Goal: Navigation & Orientation: Find specific page/section

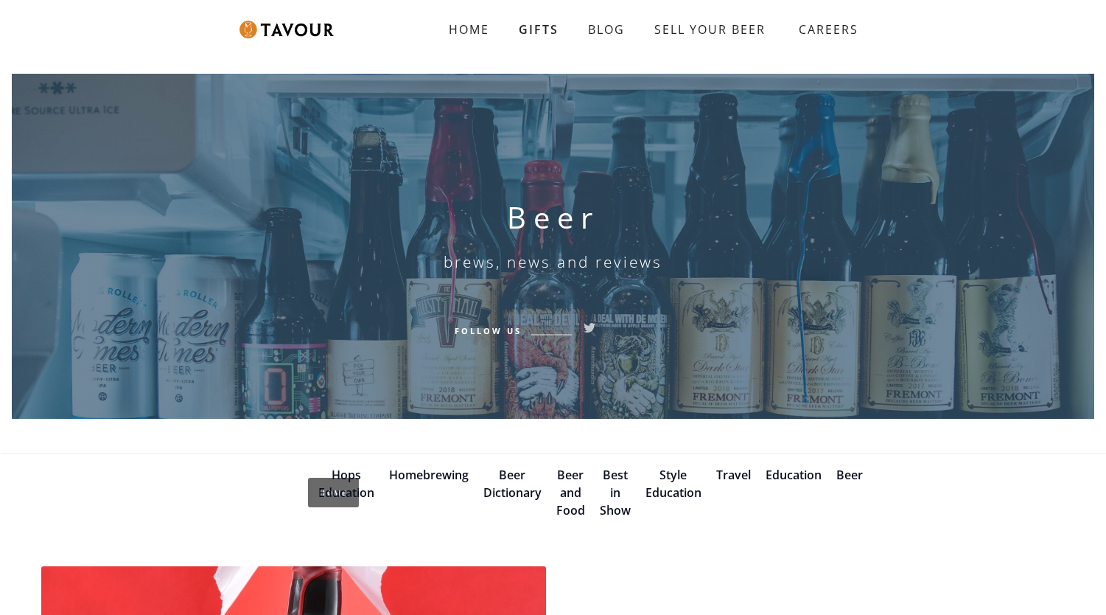
click at [573, 473] on link "Beer and Food" at bounding box center [570, 493] width 29 height 52
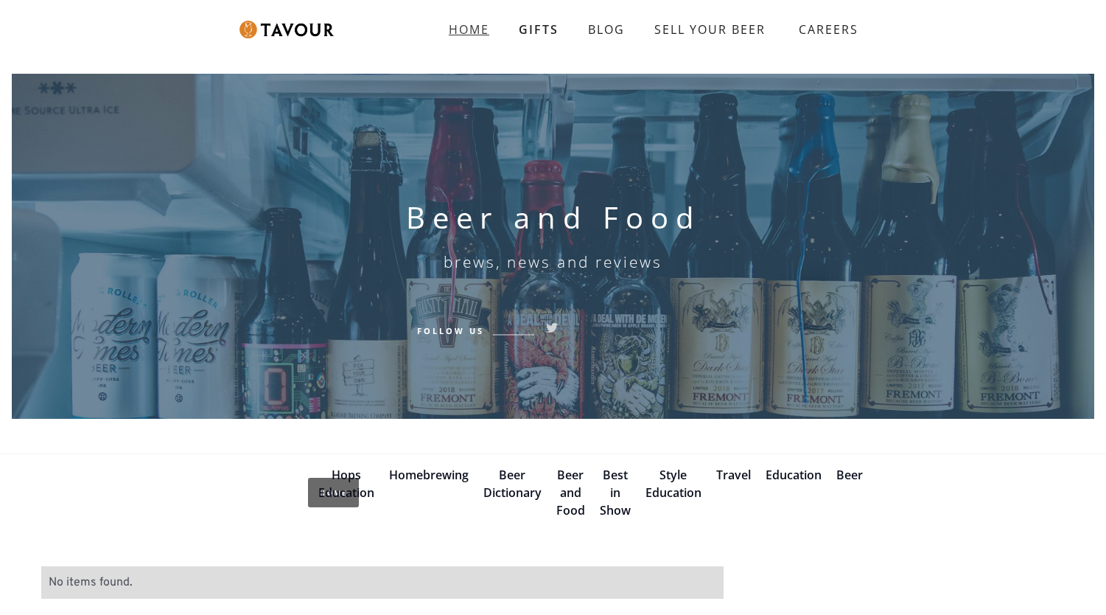
click at [478, 30] on strong "HOME" at bounding box center [469, 29] width 41 height 16
click at [290, 31] on img at bounding box center [287, 30] width 94 height 18
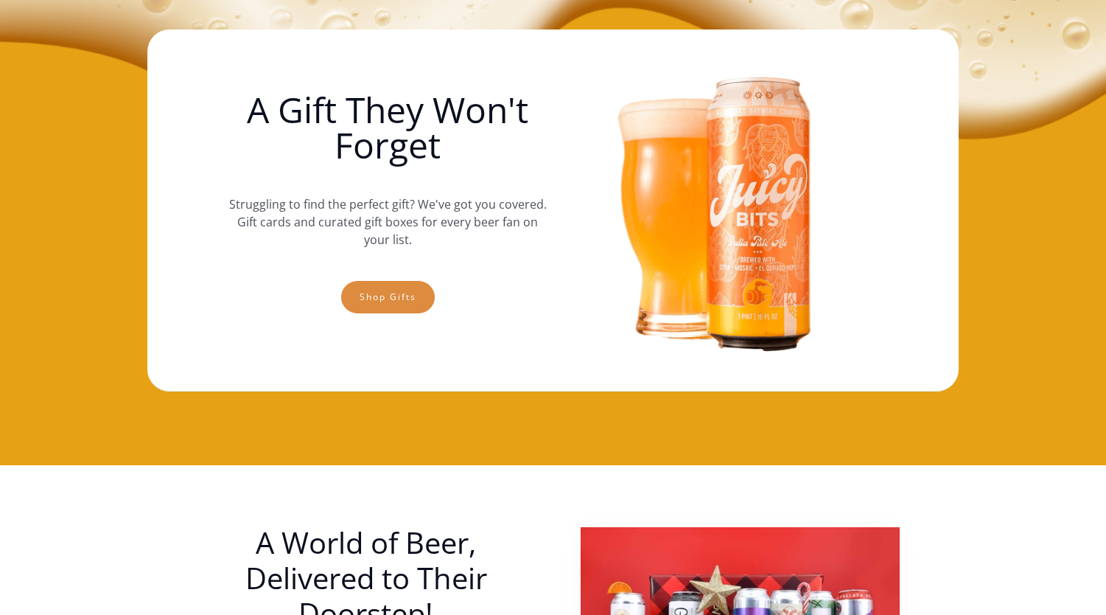
click at [398, 290] on link "Shop gifts" at bounding box center [388, 297] width 94 height 32
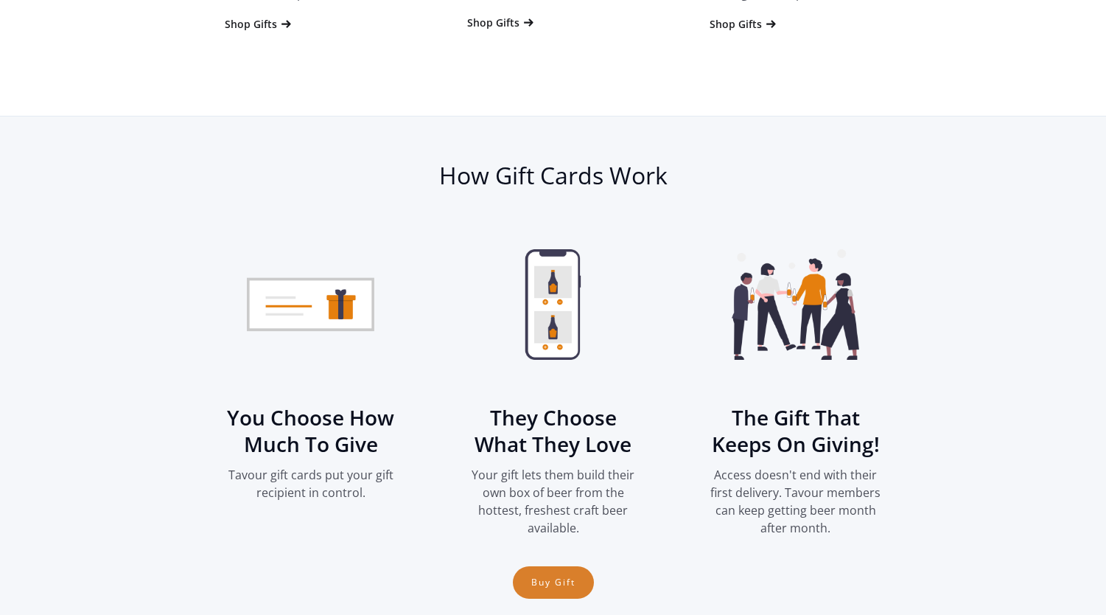
scroll to position [1497, 0]
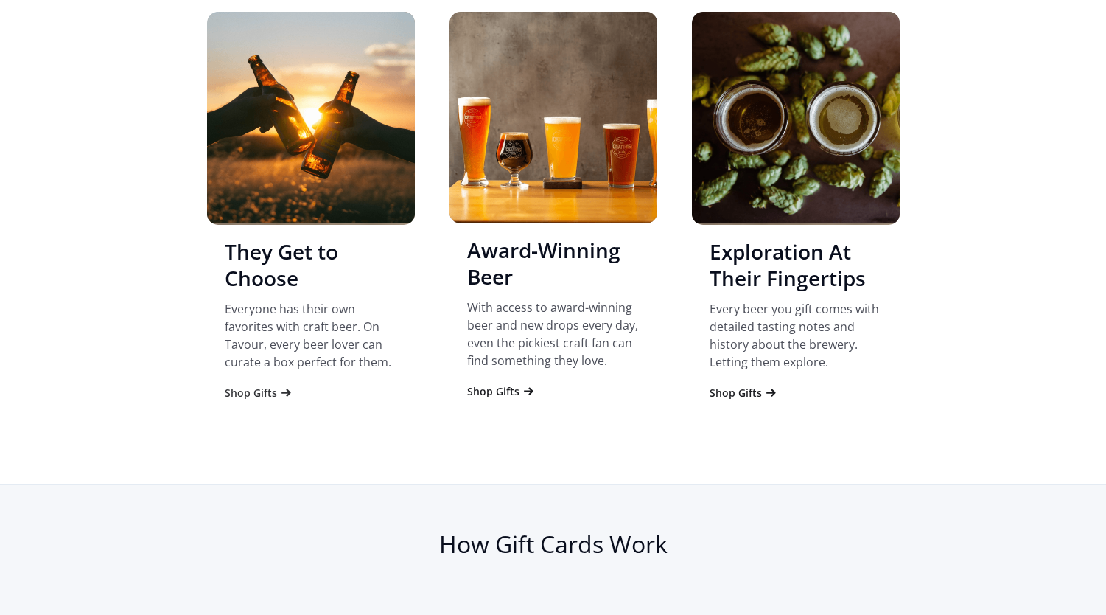
click at [254, 396] on div "Shop Gifts" at bounding box center [251, 392] width 52 height 15
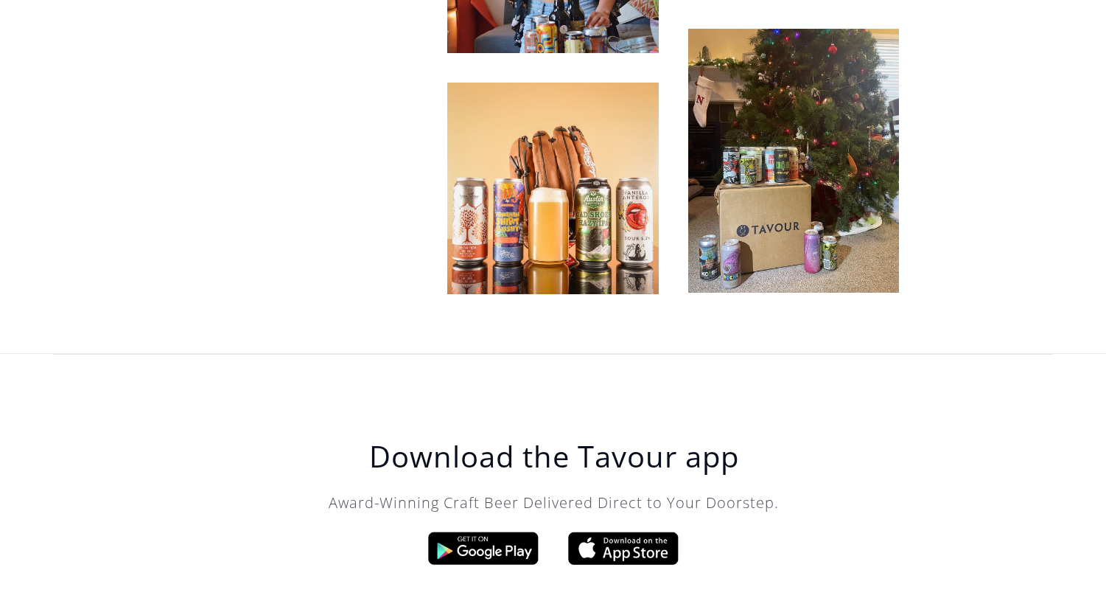
scroll to position [4604, 0]
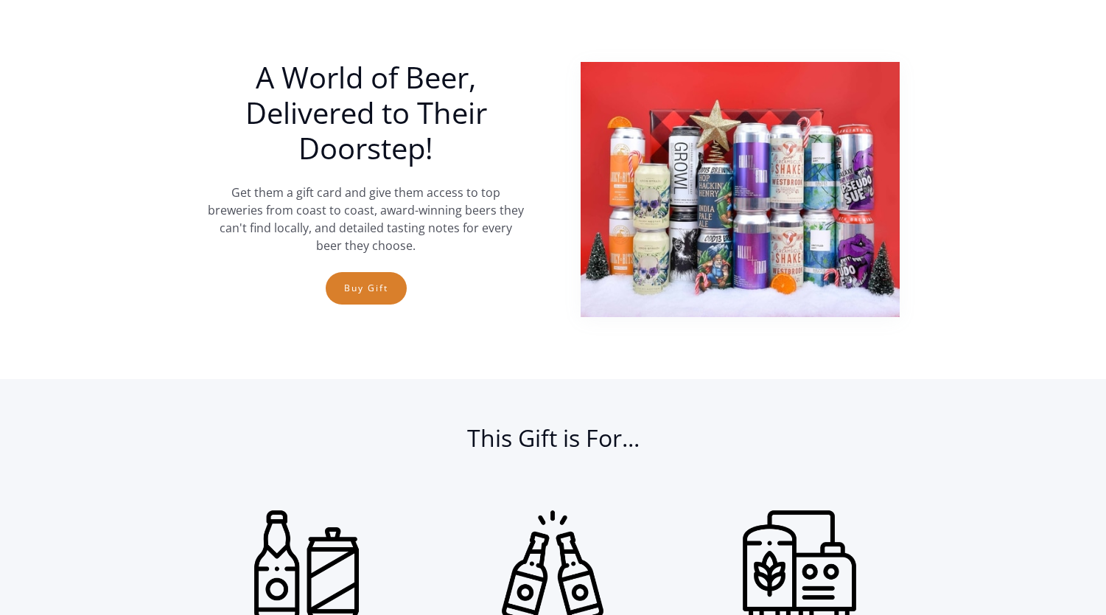
scroll to position [74, 0]
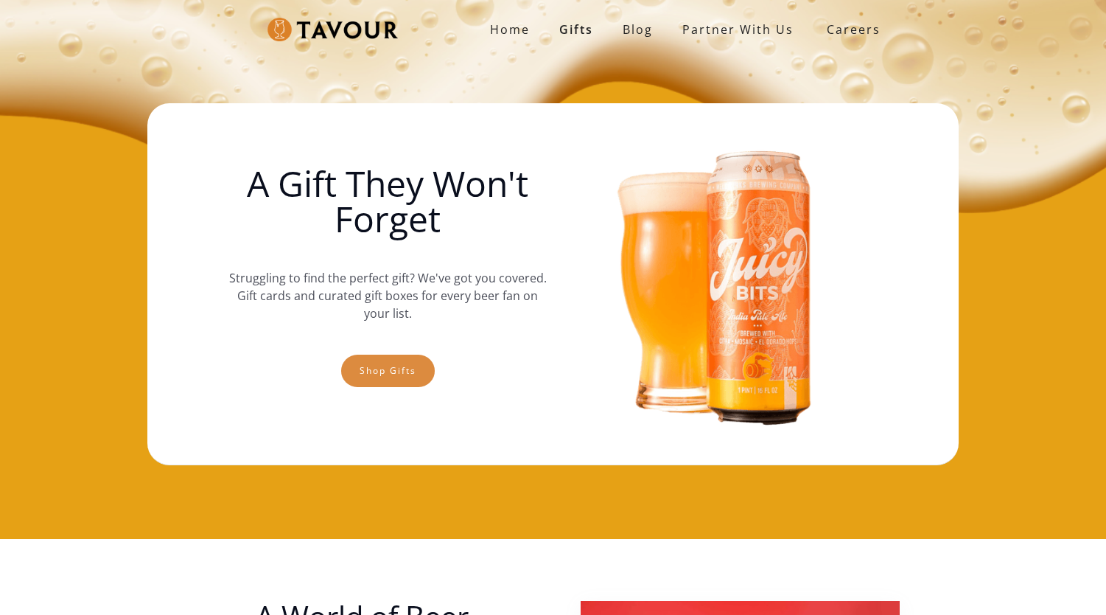
click at [403, 366] on link "Shop gifts" at bounding box center [388, 371] width 94 height 32
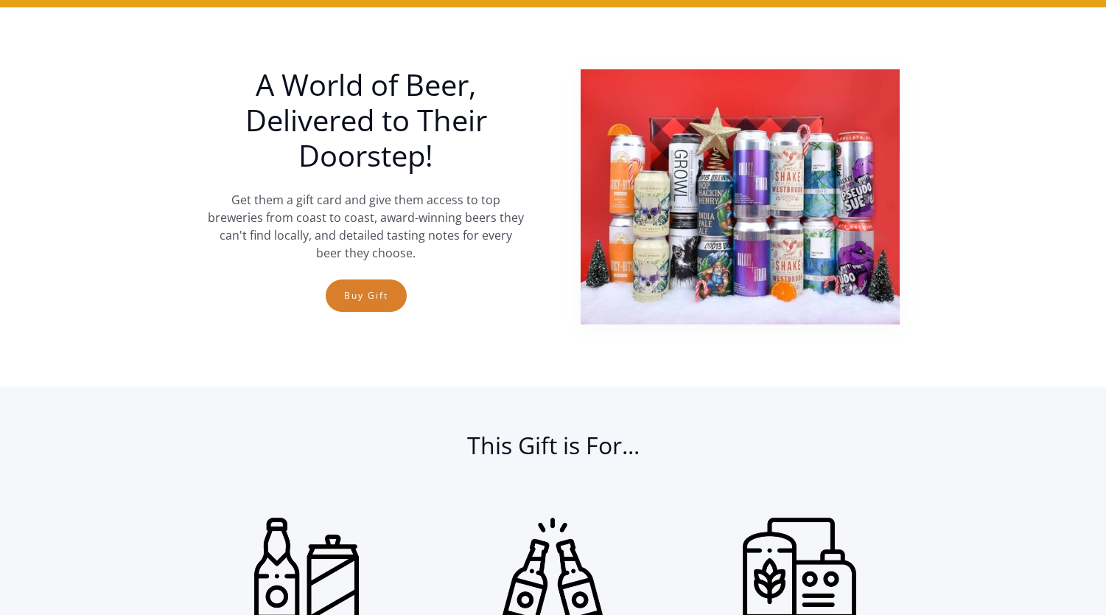
scroll to position [539, 0]
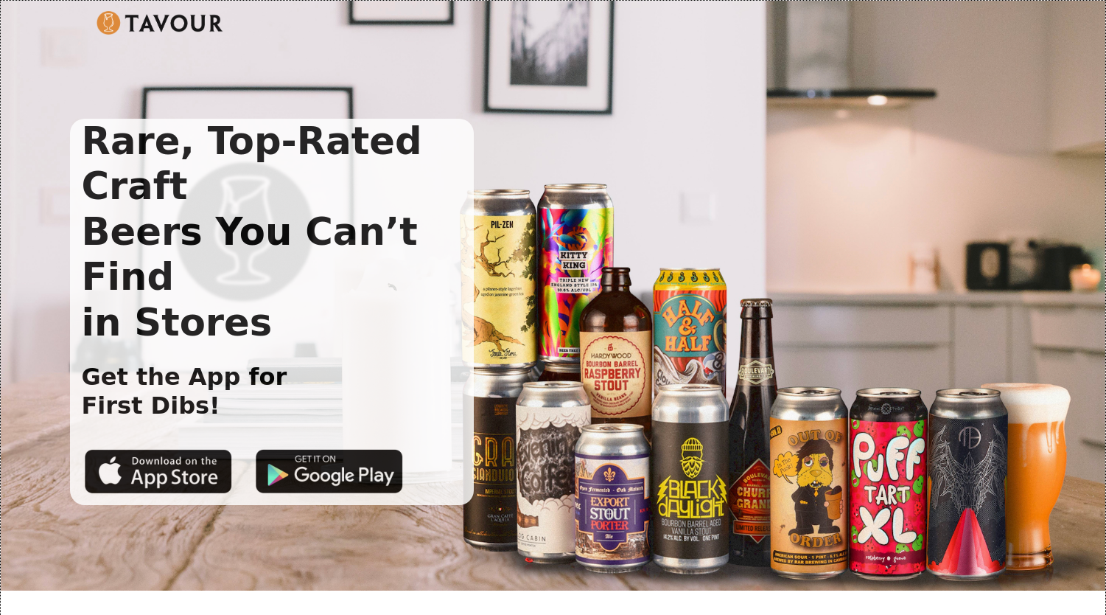
click at [140, 20] on img at bounding box center [161, 23] width 128 height 24
click at [200, 16] on img at bounding box center [161, 23] width 128 height 24
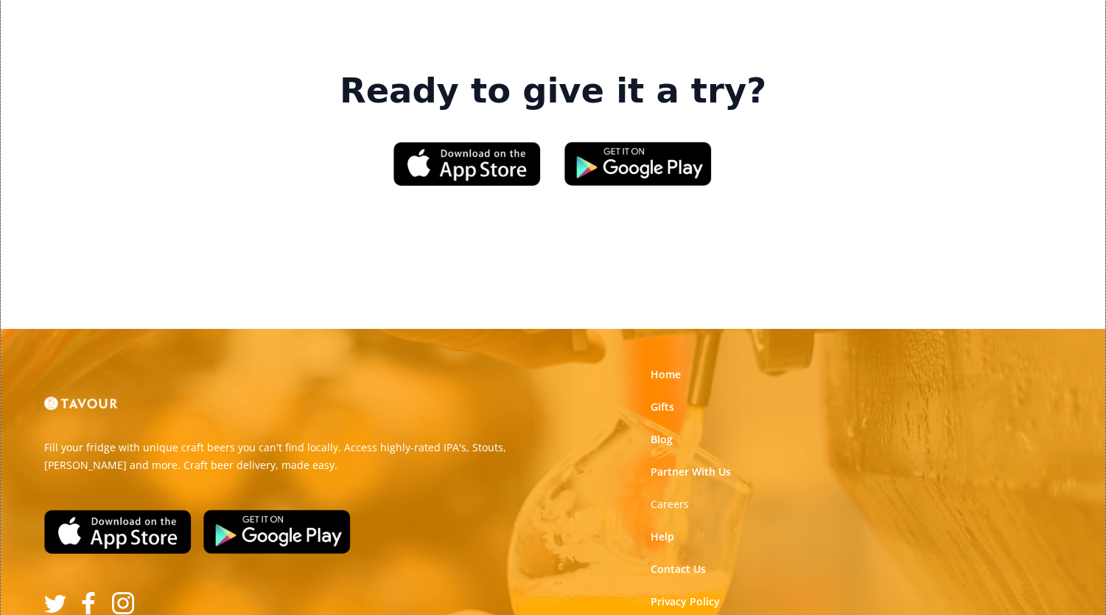
scroll to position [2319, 0]
